Goal: Transaction & Acquisition: Purchase product/service

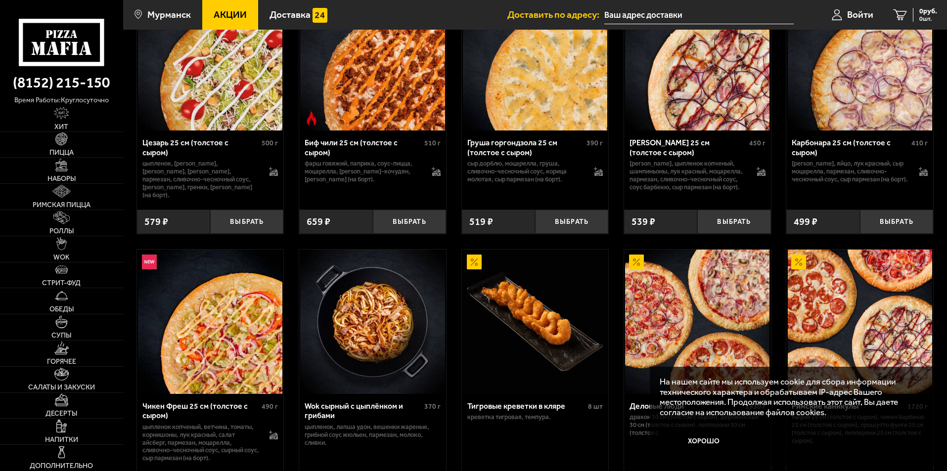
scroll to position [346, 0]
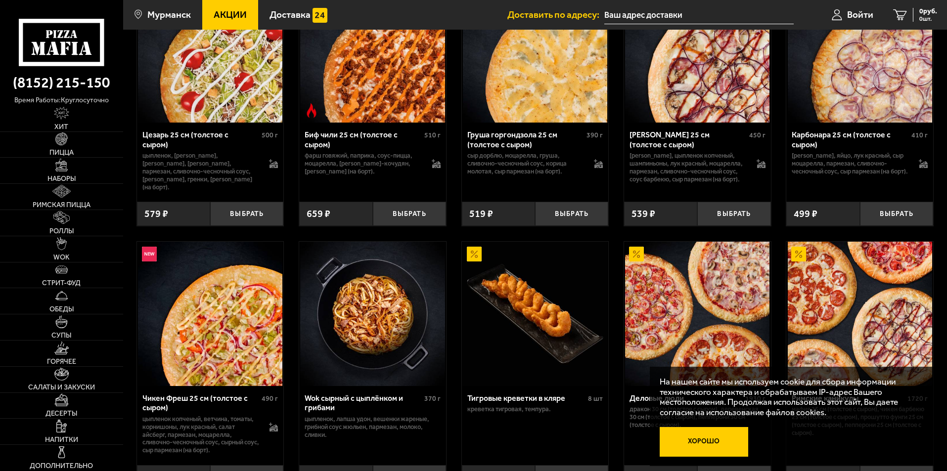
click at [697, 440] on button "Хорошо" at bounding box center [704, 442] width 89 height 30
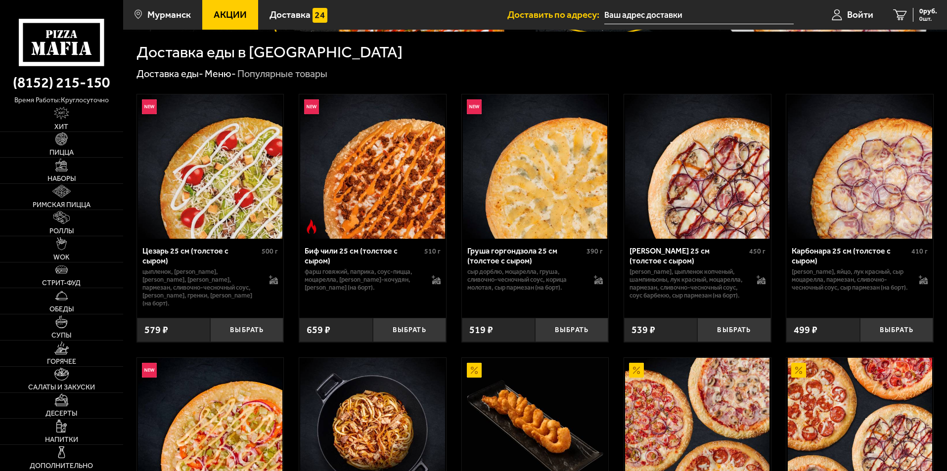
scroll to position [247, 0]
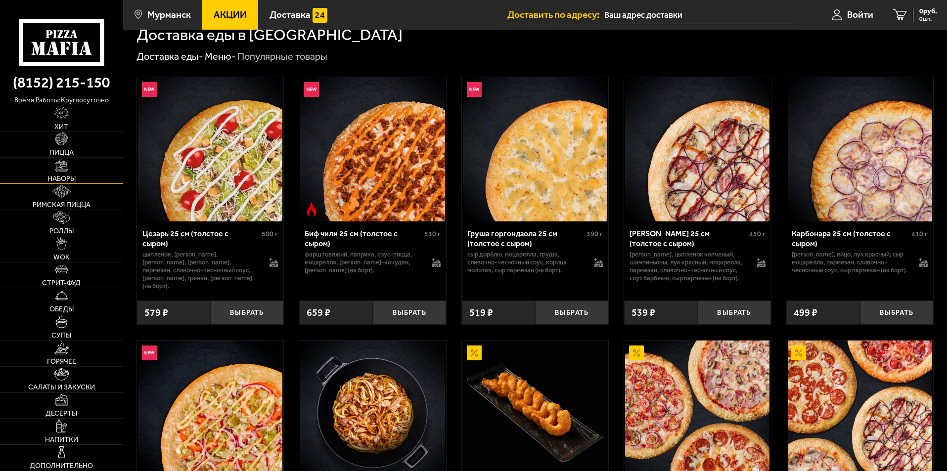
click at [58, 171] on img at bounding box center [61, 165] width 13 height 13
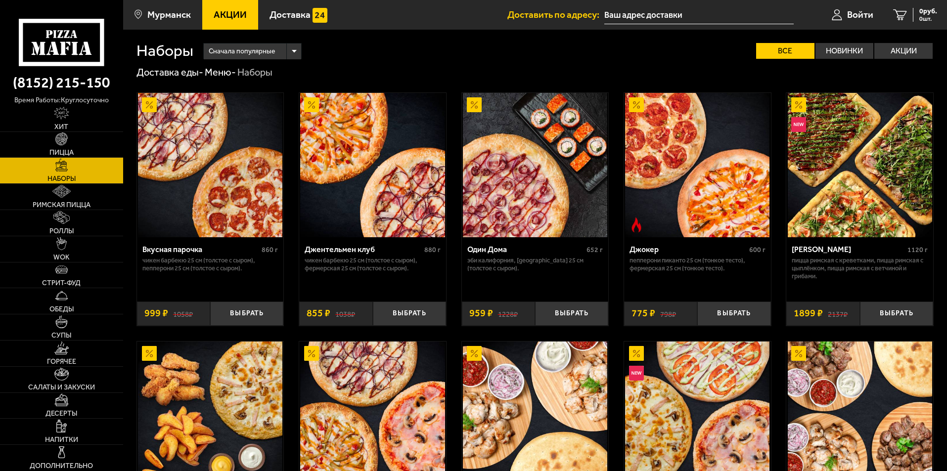
click at [851, 175] on img at bounding box center [860, 165] width 144 height 144
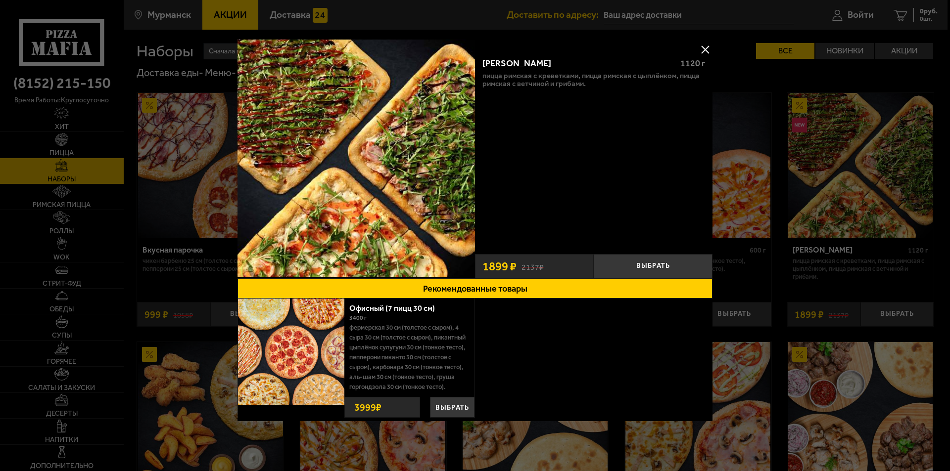
click at [700, 47] on button at bounding box center [704, 49] width 15 height 15
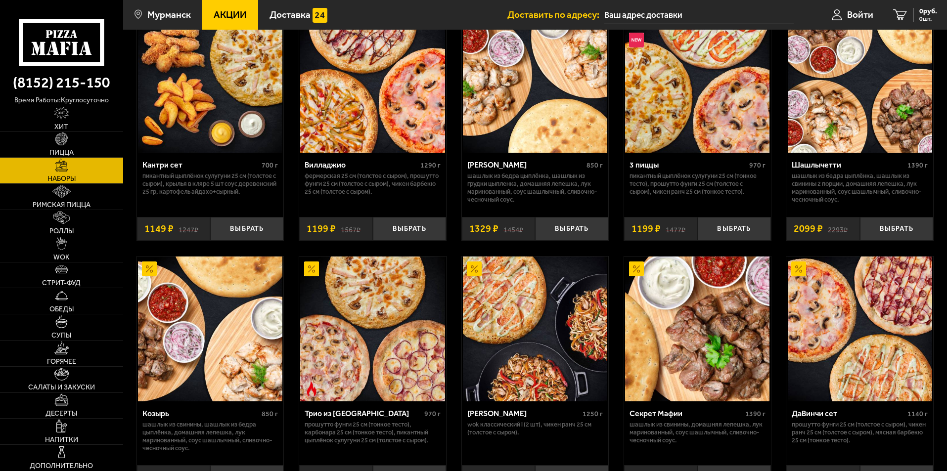
scroll to position [445, 0]
